Goal: Task Accomplishment & Management: Manage account settings

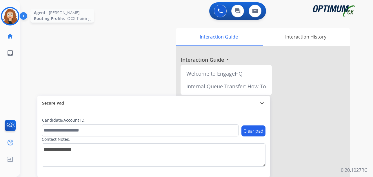
click at [12, 15] on img at bounding box center [10, 16] width 16 height 16
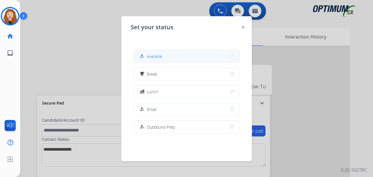
click at [170, 56] on button "how_to_reg Available" at bounding box center [186, 56] width 105 height 12
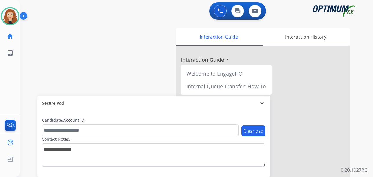
click at [26, 82] on div "swap_horiz Break voice bridge close_fullscreen Connect 3-Way Call merge_type Se…" at bounding box center [189, 142] width 339 height 242
click at [28, 72] on div "swap_horiz Break voice bridge close_fullscreen Connect 3-Way Call merge_type Se…" at bounding box center [189, 142] width 339 height 242
click at [30, 82] on div "swap_horiz Break voice bridge close_fullscreen Connect 3-Way Call merge_type Se…" at bounding box center [189, 142] width 339 height 242
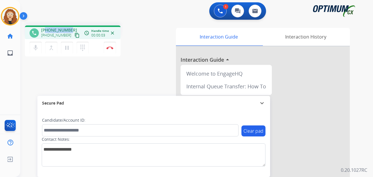
drag, startPoint x: 46, startPoint y: 30, endPoint x: 70, endPoint y: 28, distance: 23.8
click at [70, 28] on div "[PHONE_NUMBER] [PHONE_NUMBER] content_copy" at bounding box center [60, 33] width 39 height 12
copy span "2027903011"
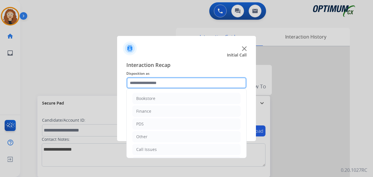
click at [141, 82] on input "text" at bounding box center [186, 83] width 120 height 12
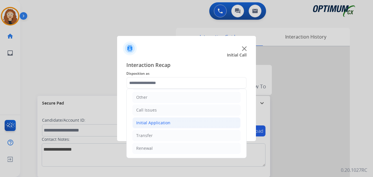
click at [159, 124] on div "Initial Application" at bounding box center [153, 123] width 34 height 6
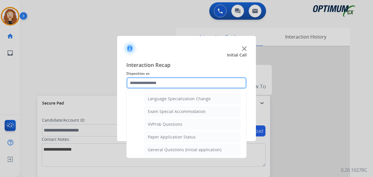
scroll to position [305, 0]
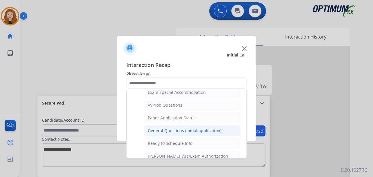
click at [196, 129] on div "General Questions (Initial application)" at bounding box center [185, 131] width 74 height 6
type input "**********"
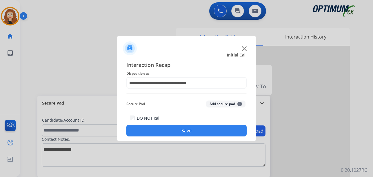
click at [194, 130] on button "Save" at bounding box center [186, 131] width 120 height 12
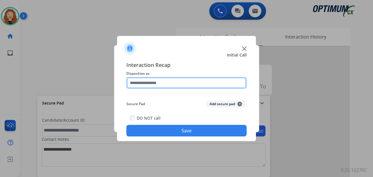
click at [171, 83] on input "text" at bounding box center [186, 83] width 120 height 12
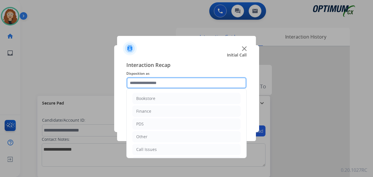
scroll to position [39, 0]
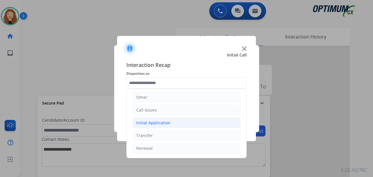
click at [170, 120] on li "Initial Application" at bounding box center [186, 122] width 108 height 11
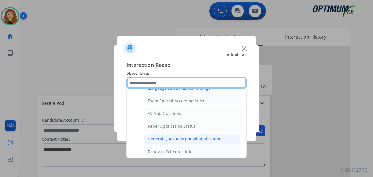
scroll to position [295, 0]
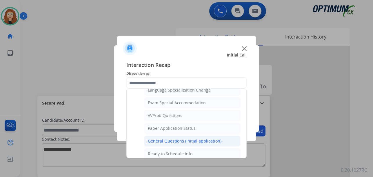
click at [214, 140] on div "General Questions (Initial application)" at bounding box center [185, 141] width 74 height 6
type input "**********"
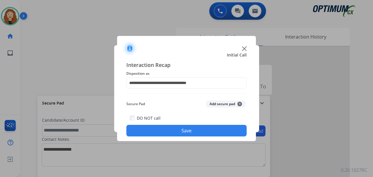
click at [202, 130] on button "Save" at bounding box center [186, 131] width 120 height 12
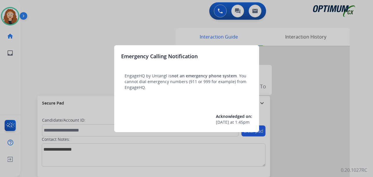
click at [41, 17] on div at bounding box center [186, 88] width 373 height 177
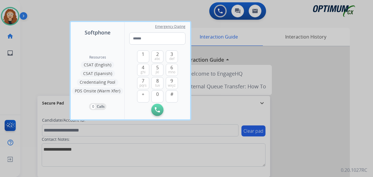
click at [10, 14] on div at bounding box center [186, 88] width 373 height 177
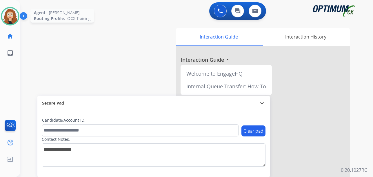
click at [14, 14] on img at bounding box center [10, 16] width 16 height 16
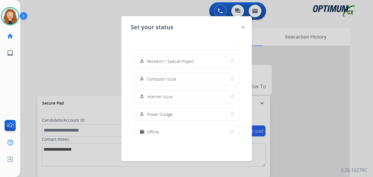
scroll to position [145, 0]
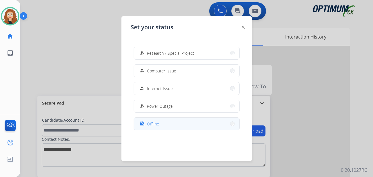
click at [214, 125] on button "work_off Offline" at bounding box center [186, 124] width 105 height 12
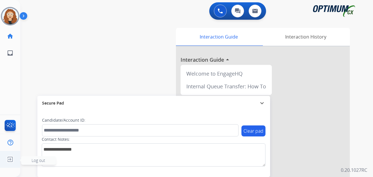
click at [11, 161] on img at bounding box center [10, 159] width 10 height 11
click at [29, 160] on span "Log out" at bounding box center [38, 160] width 35 height 9
